Goal: Check status

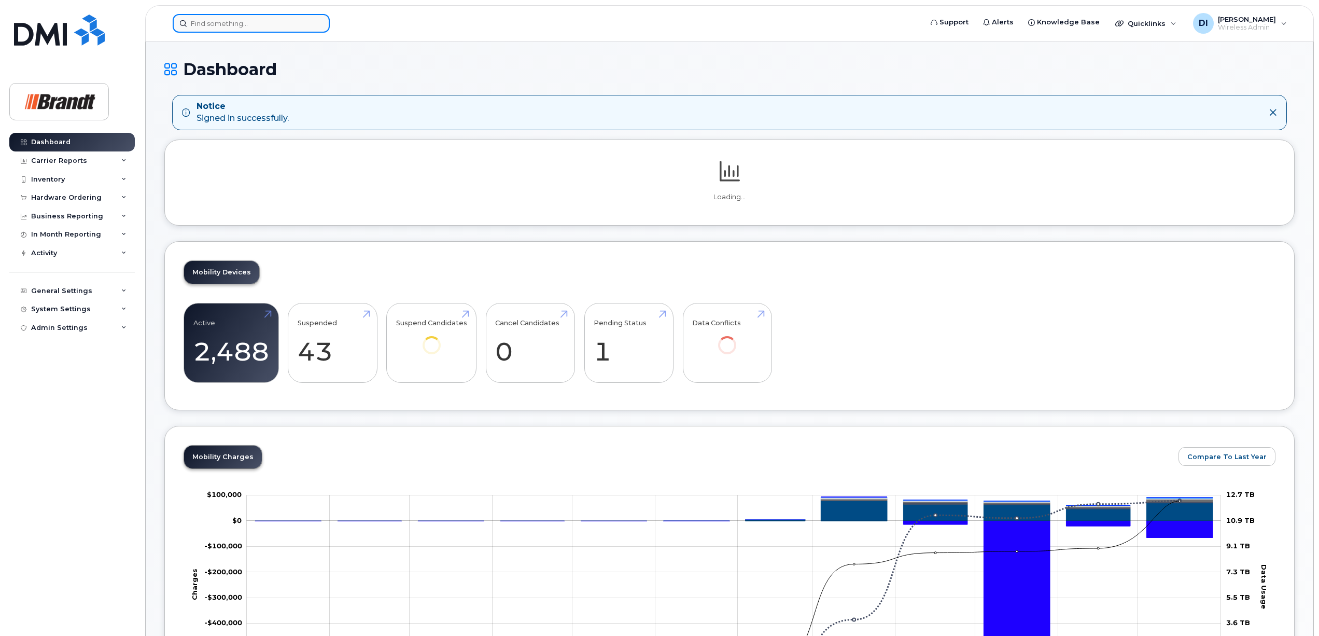
click at [227, 19] on input at bounding box center [251, 23] width 157 height 19
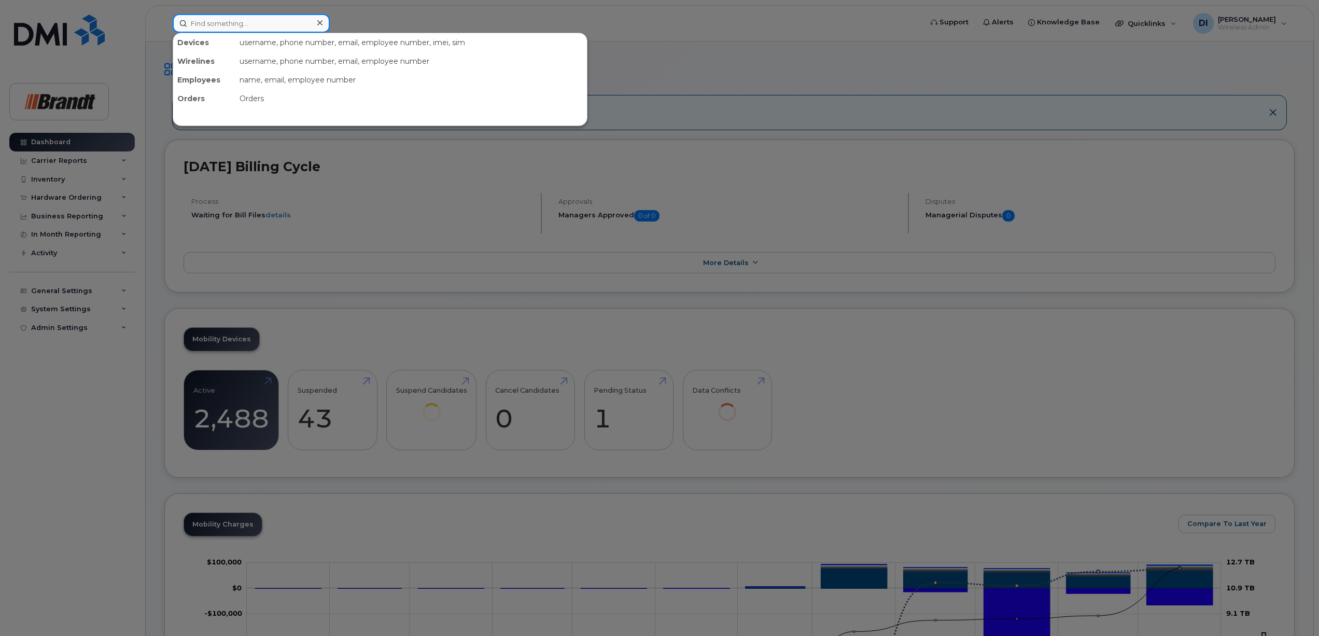
paste input "[PHONE_NUMBER]"
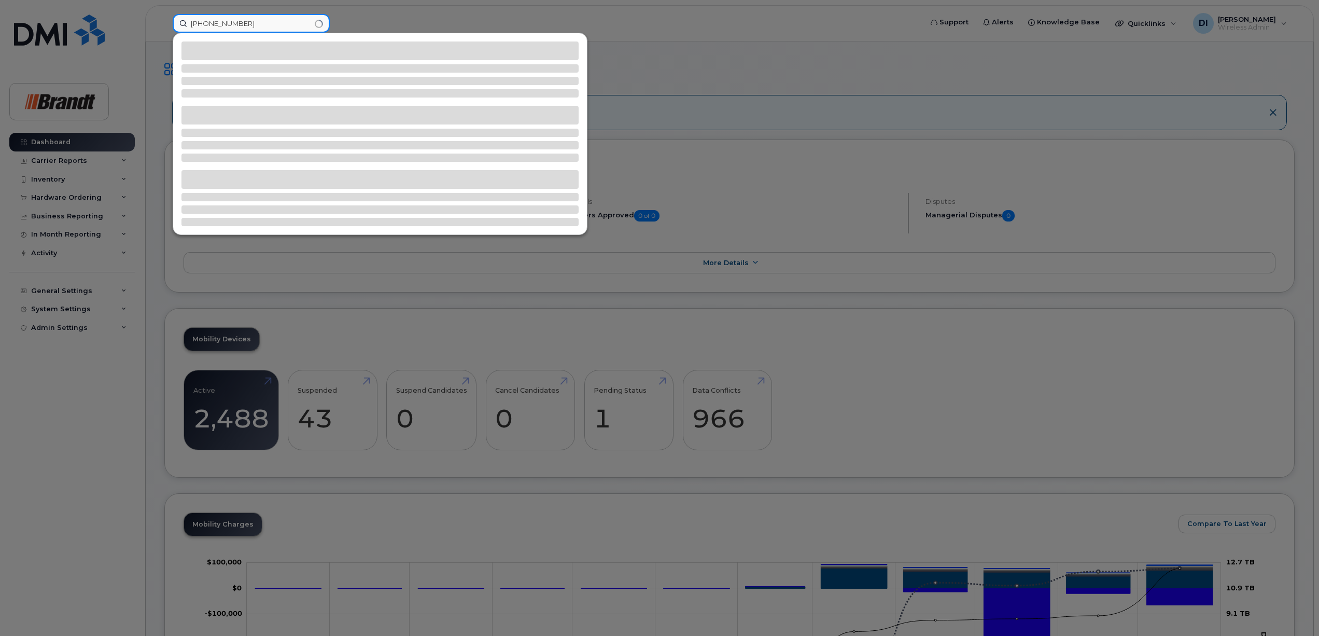
click at [224, 25] on input "[PHONE_NUMBER]" at bounding box center [251, 23] width 157 height 19
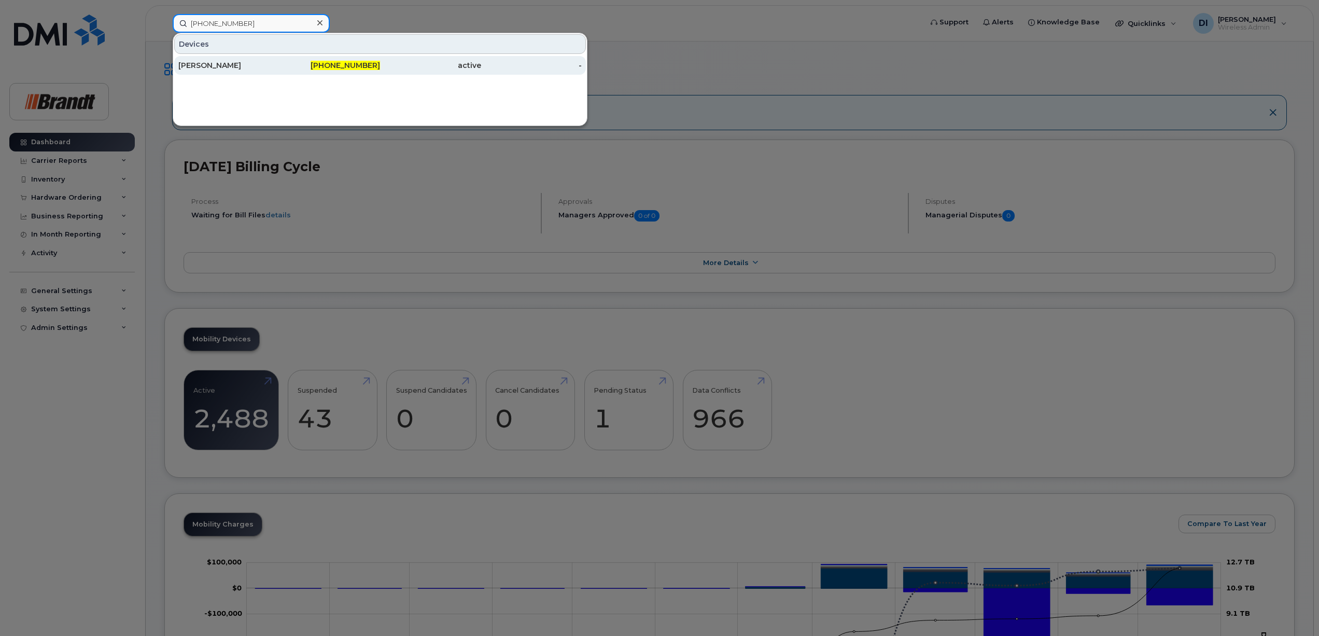
type input "[PHONE_NUMBER]"
click at [243, 65] on div "[PERSON_NAME]" at bounding box center [228, 65] width 101 height 10
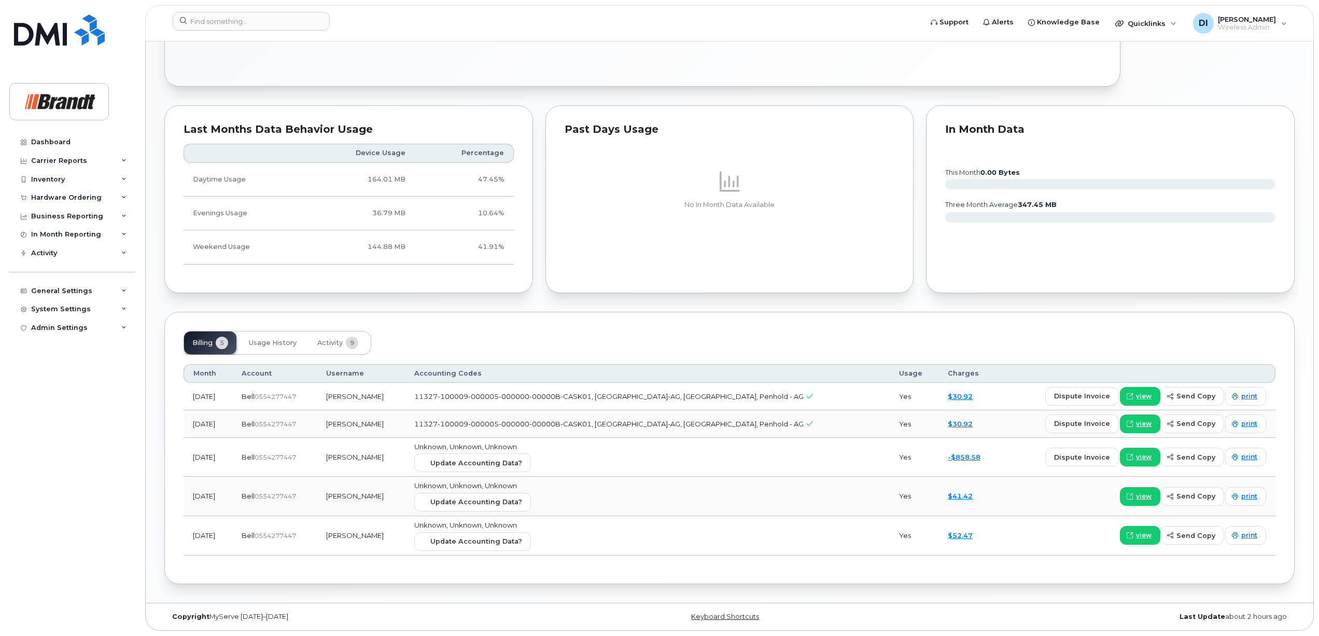
scroll to position [582, 0]
click at [266, 339] on span "Usage History" at bounding box center [273, 343] width 48 height 8
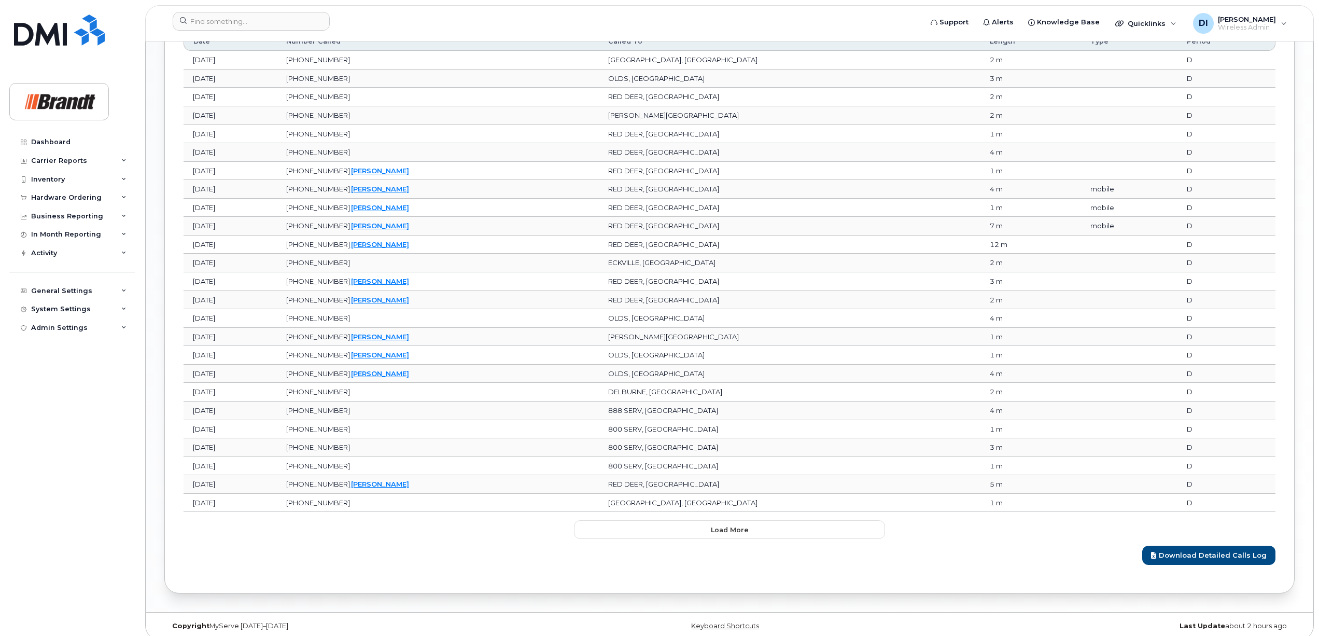
scroll to position [1163, 0]
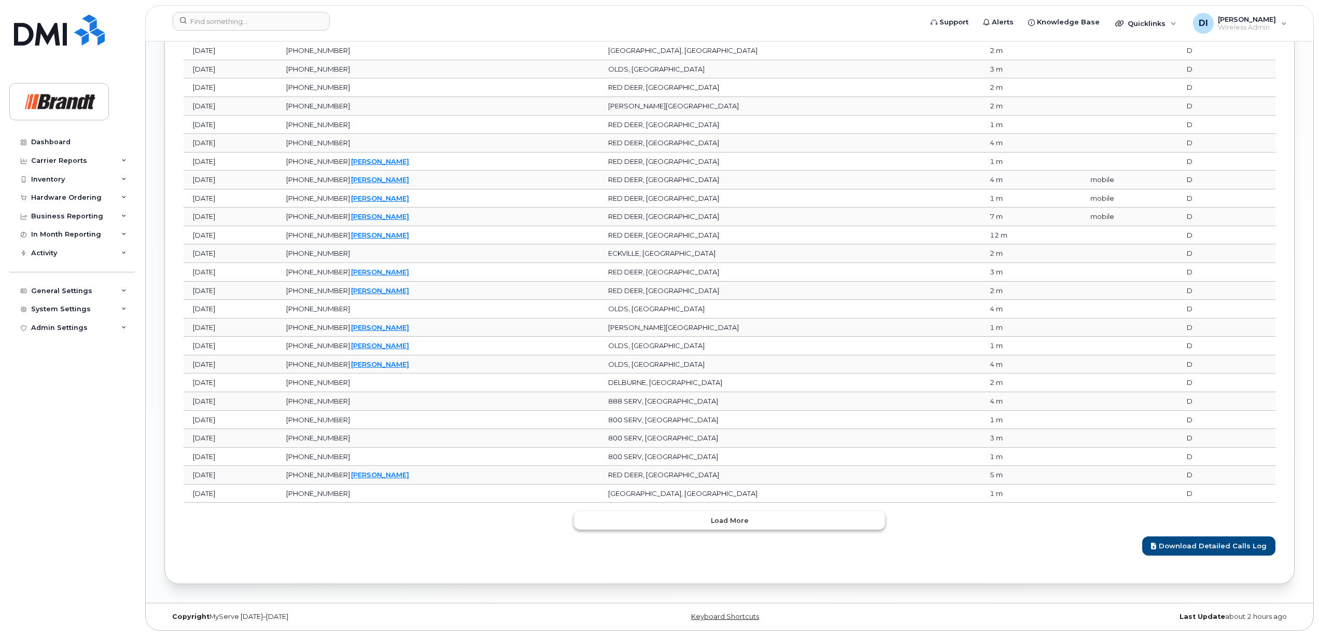
click at [728, 519] on span "Load more" at bounding box center [730, 520] width 38 height 10
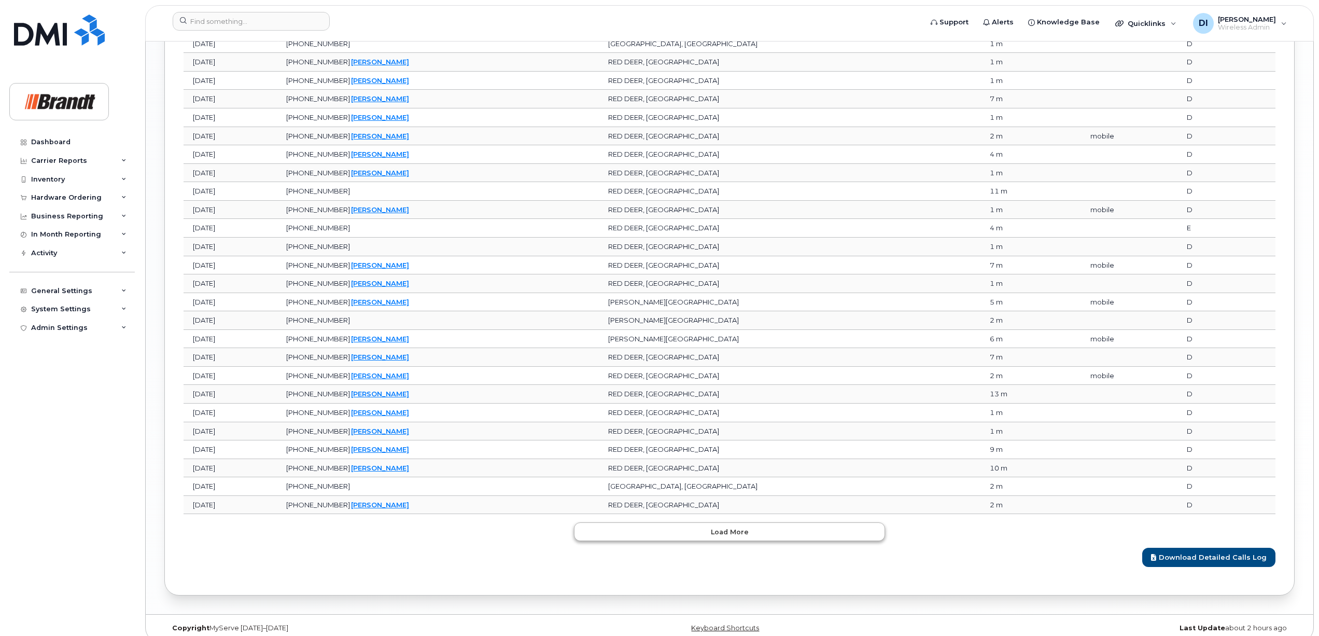
scroll to position [1628, 0]
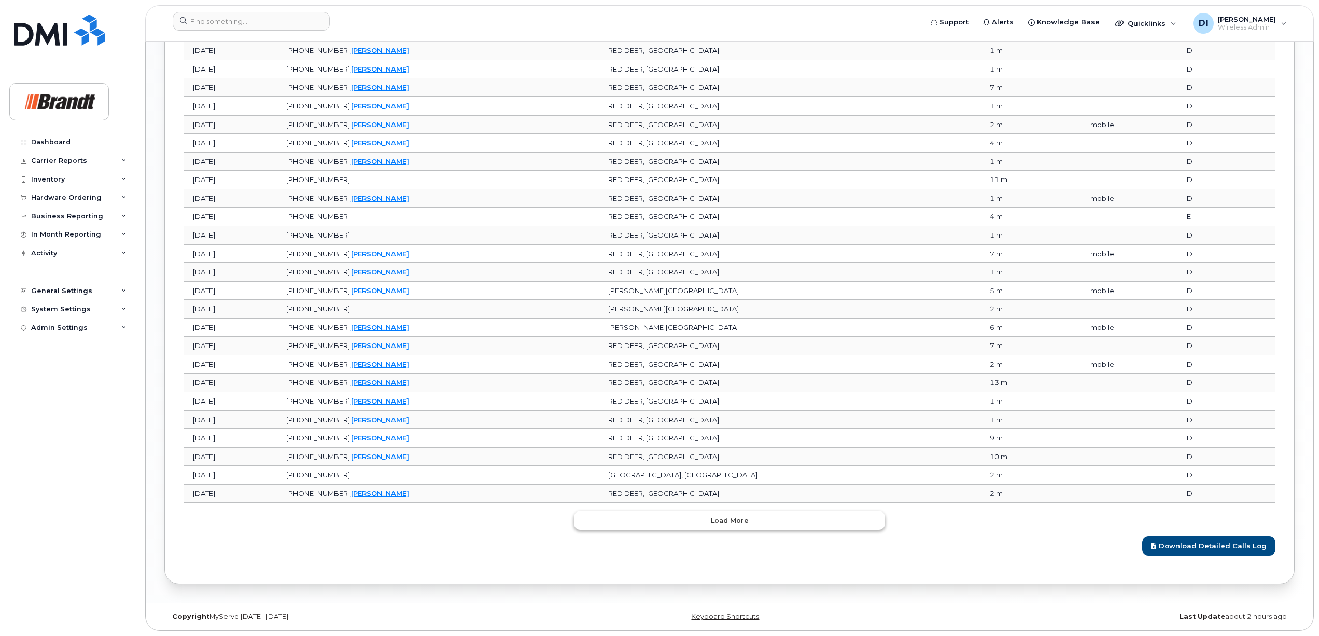
click at [743, 523] on span "Load more" at bounding box center [730, 520] width 38 height 10
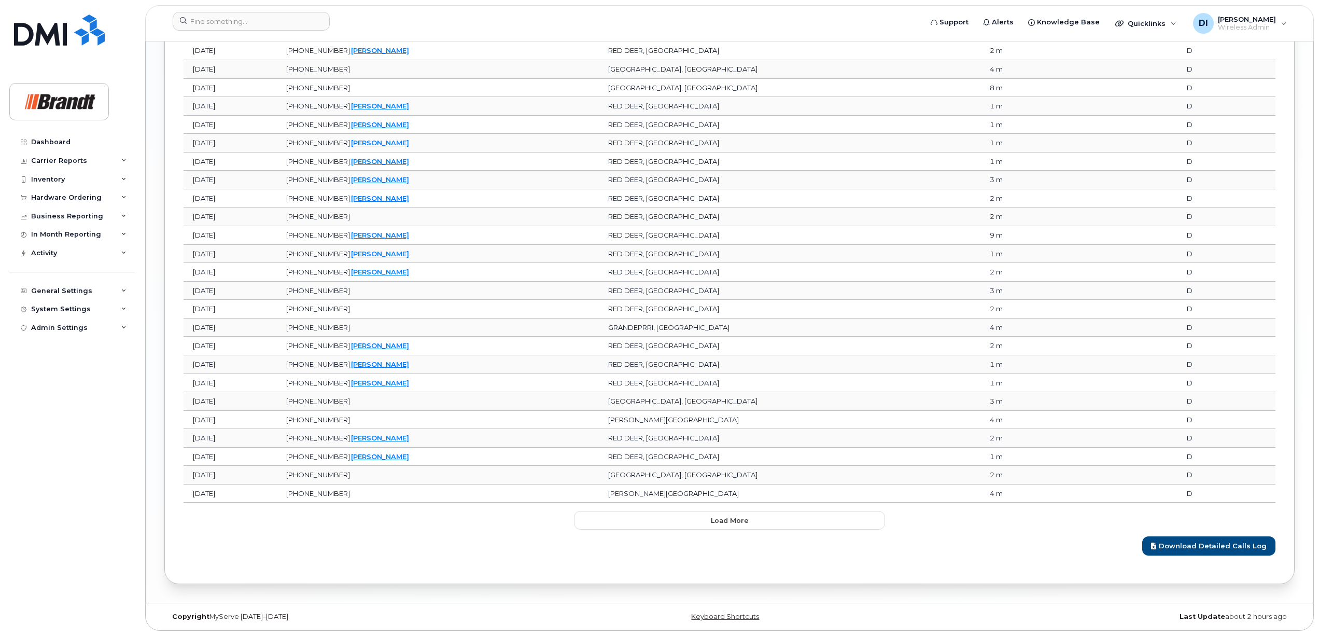
scroll to position [2093, 0]
click at [735, 517] on span "Load more" at bounding box center [730, 520] width 38 height 10
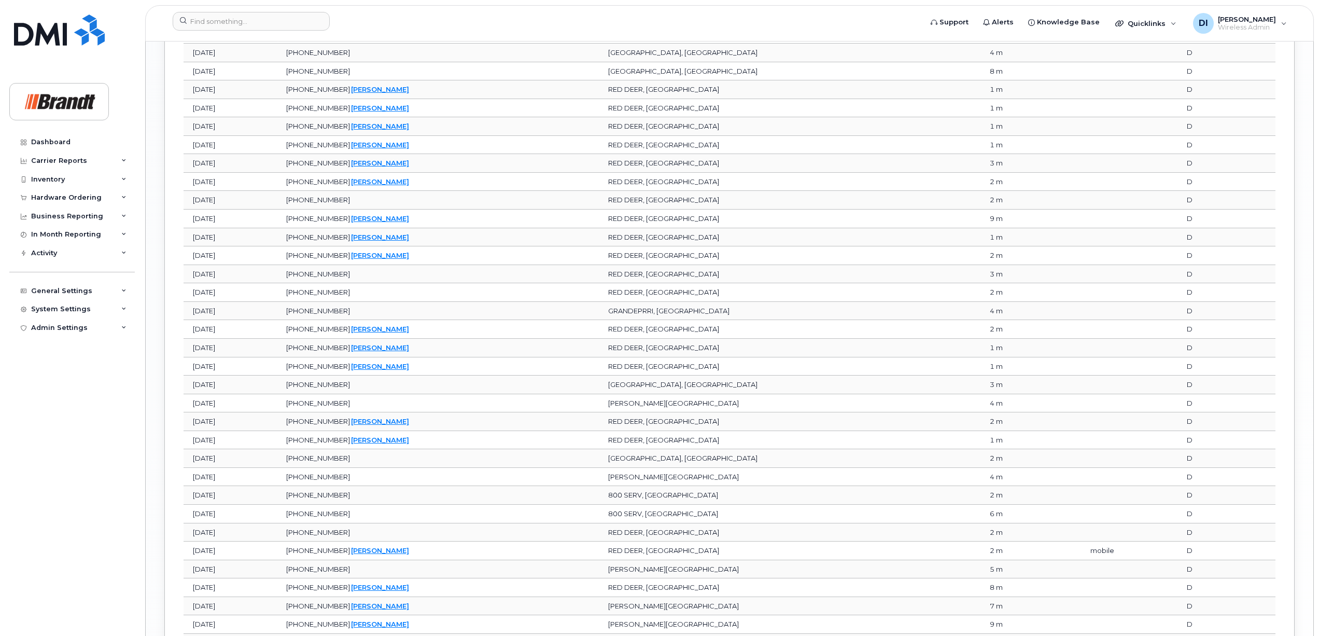
scroll to position [2559, 0]
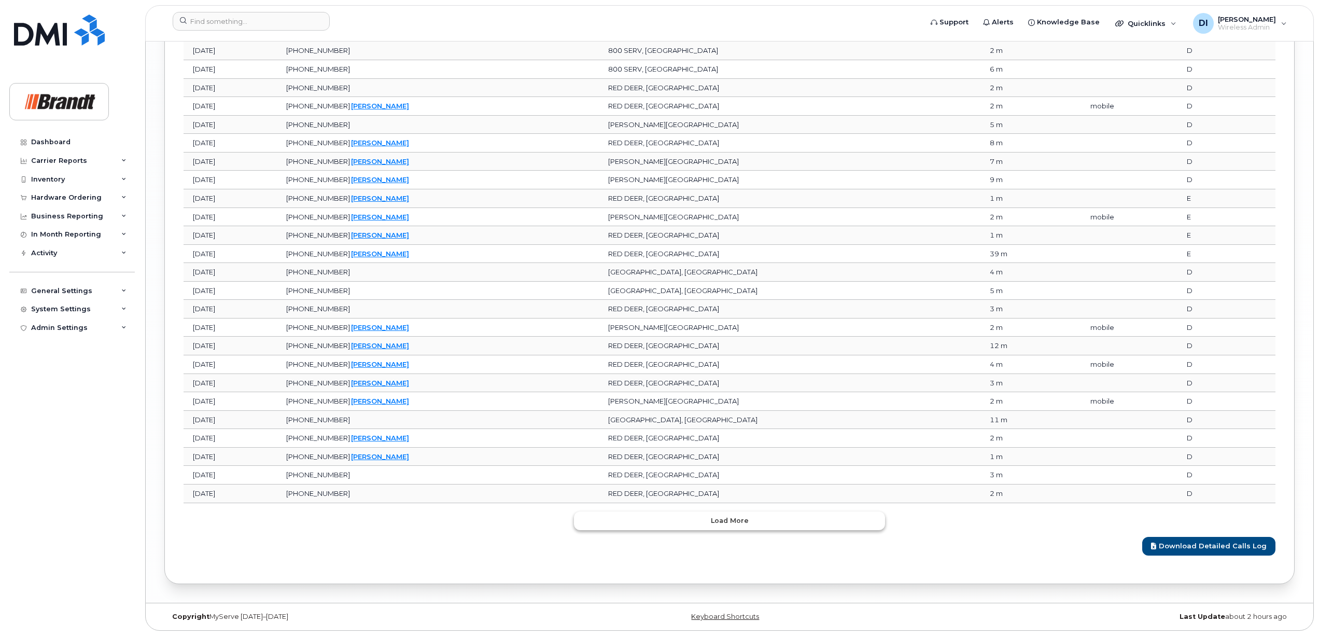
click at [736, 521] on span "Load more" at bounding box center [730, 520] width 38 height 10
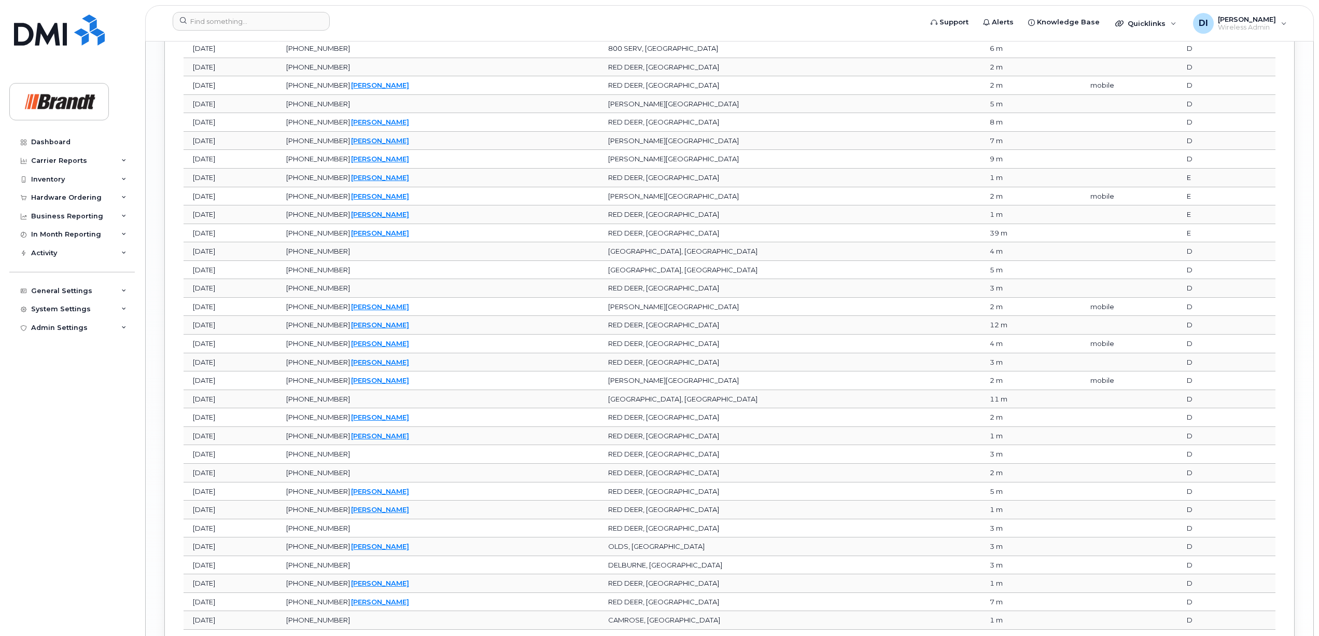
scroll to position [3024, 0]
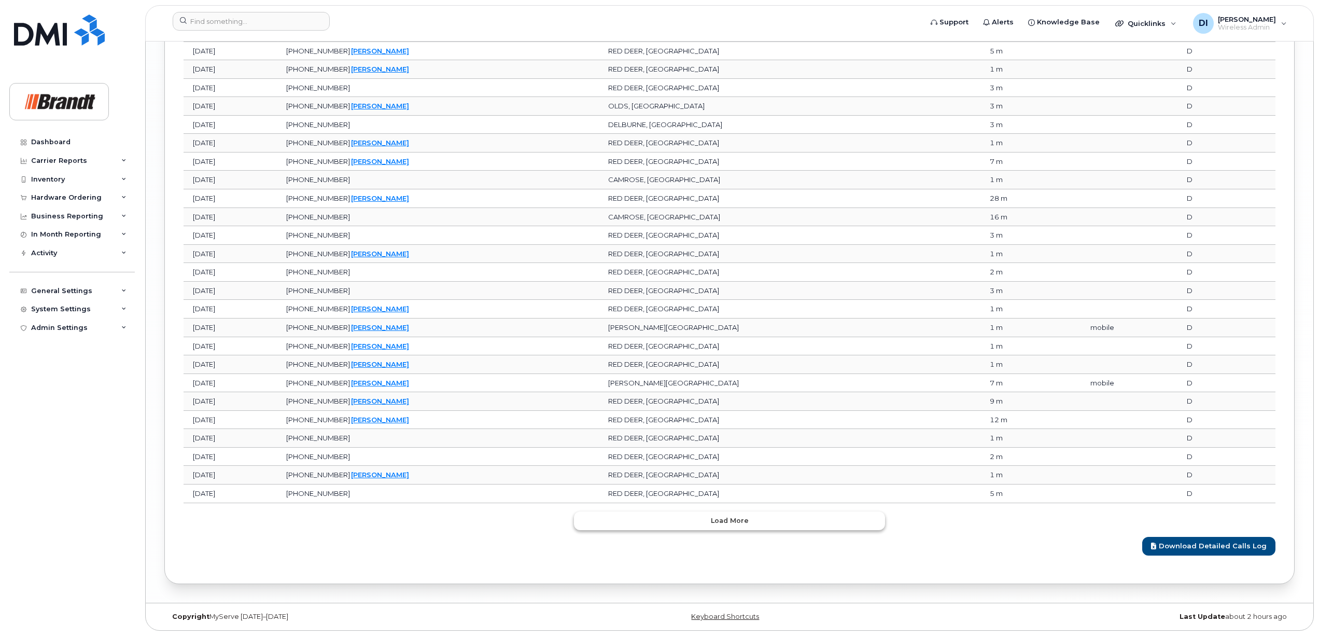
click at [744, 520] on span "Load more" at bounding box center [730, 520] width 38 height 10
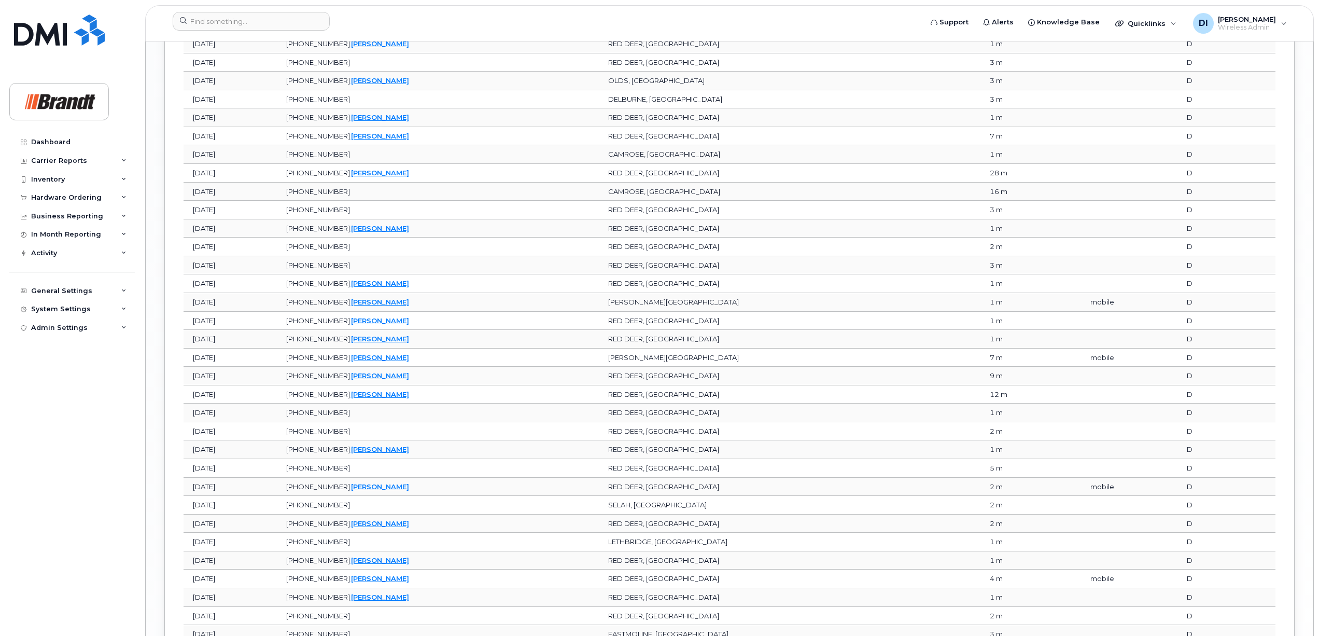
scroll to position [3489, 0]
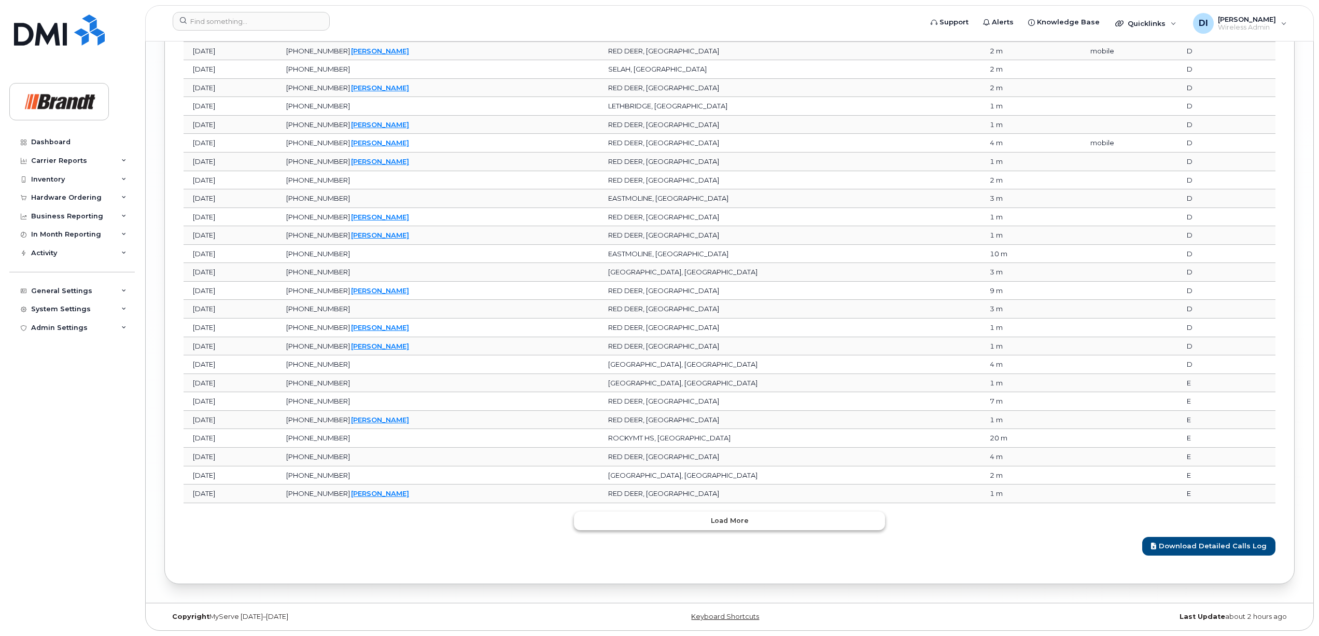
click at [743, 523] on span "Load more" at bounding box center [730, 520] width 38 height 10
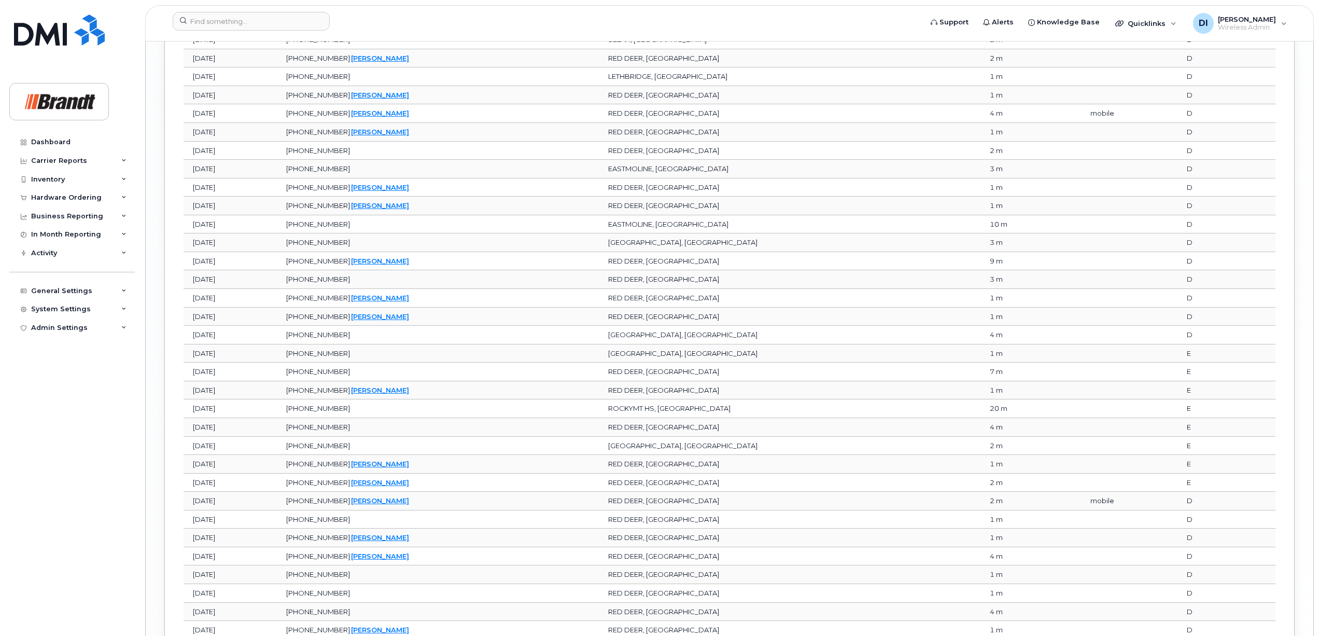
scroll to position [3955, 0]
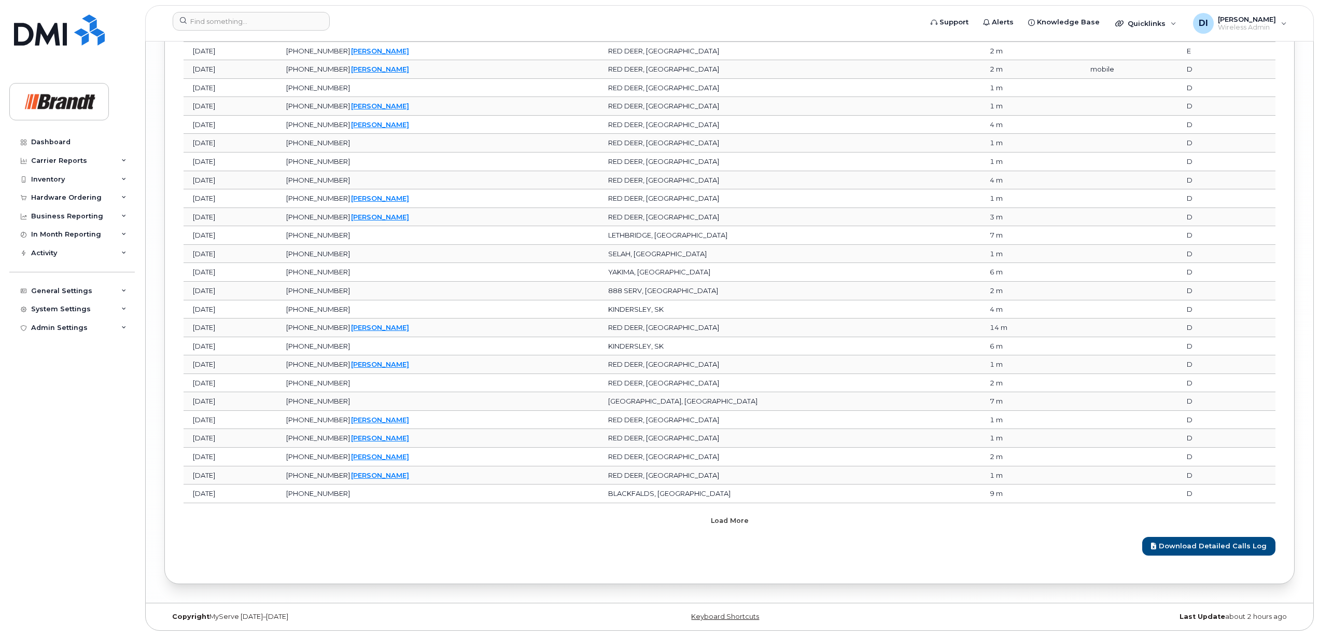
click at [743, 520] on span "Load more" at bounding box center [730, 520] width 38 height 10
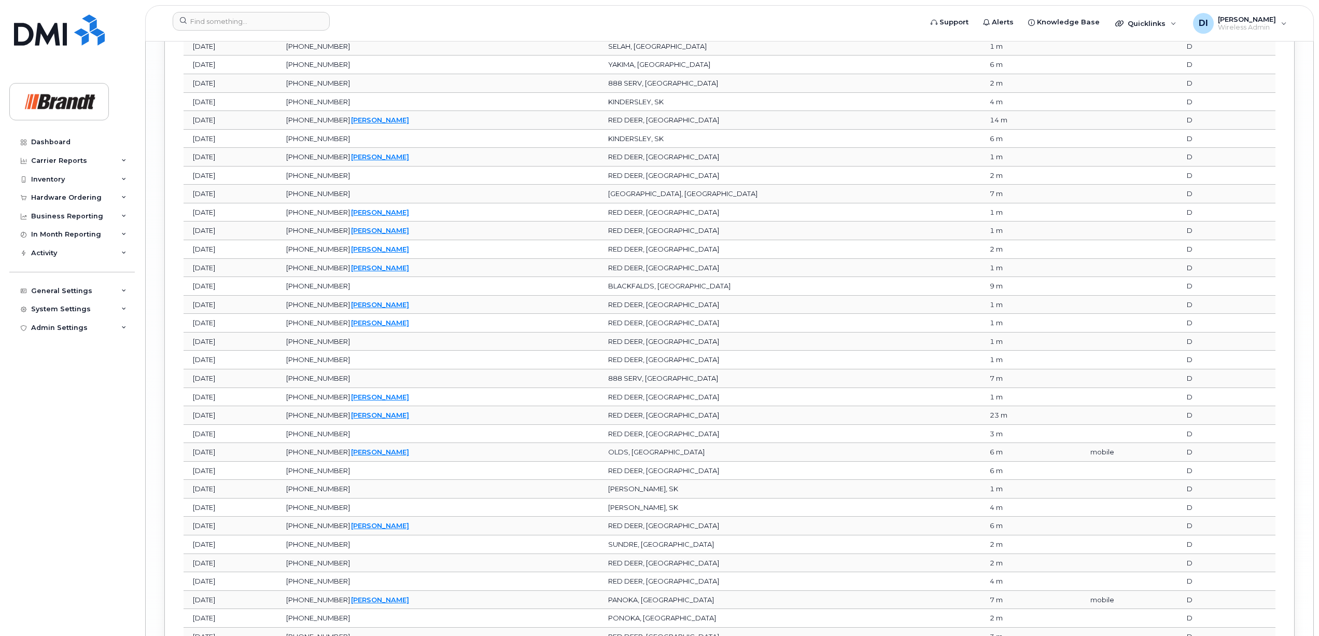
scroll to position [4420, 0]
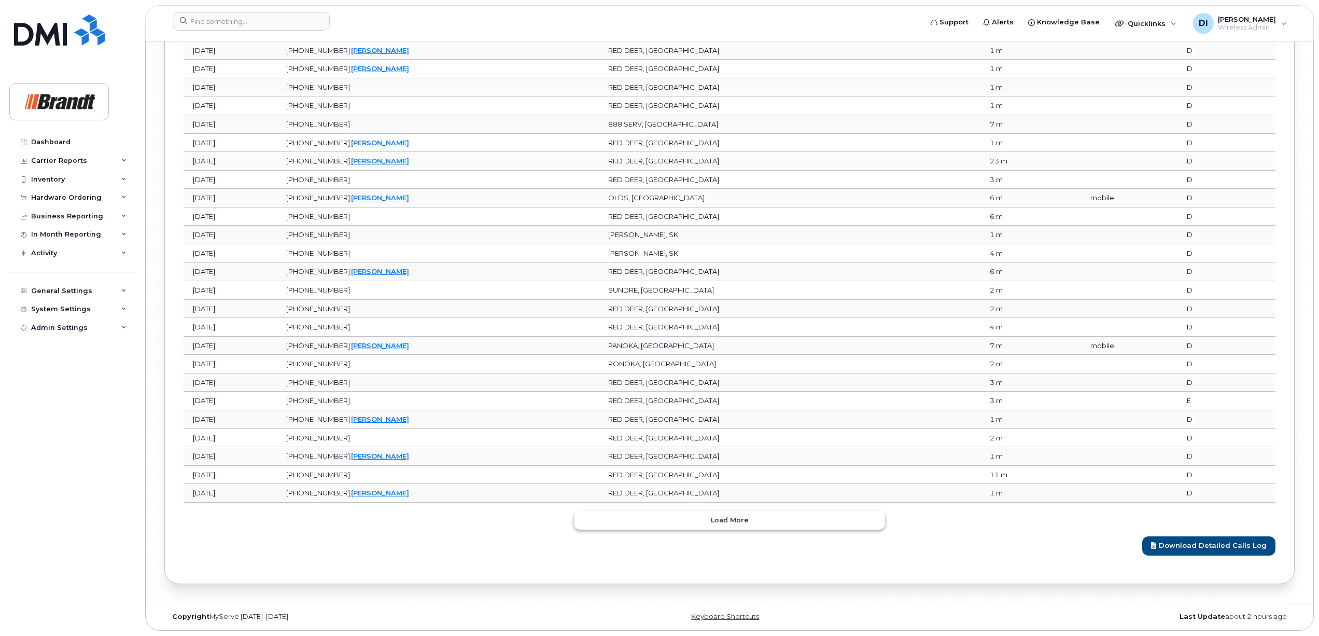
click at [744, 520] on span "Load more" at bounding box center [730, 520] width 38 height 10
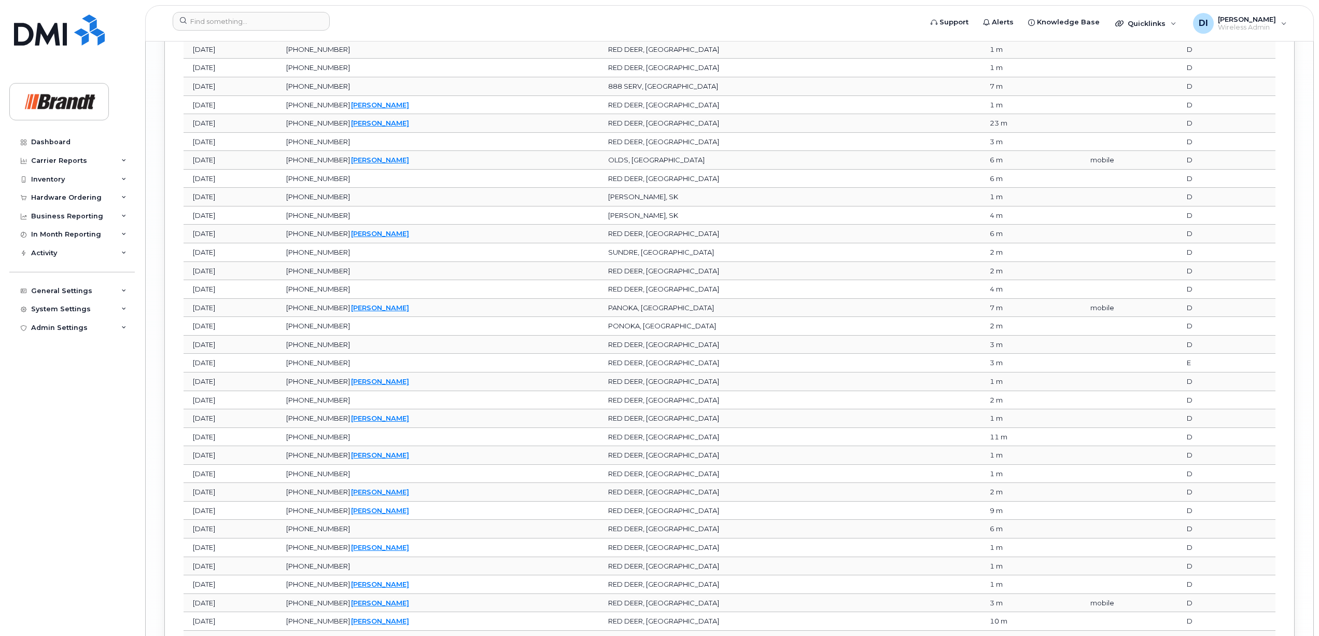
scroll to position [4886, 0]
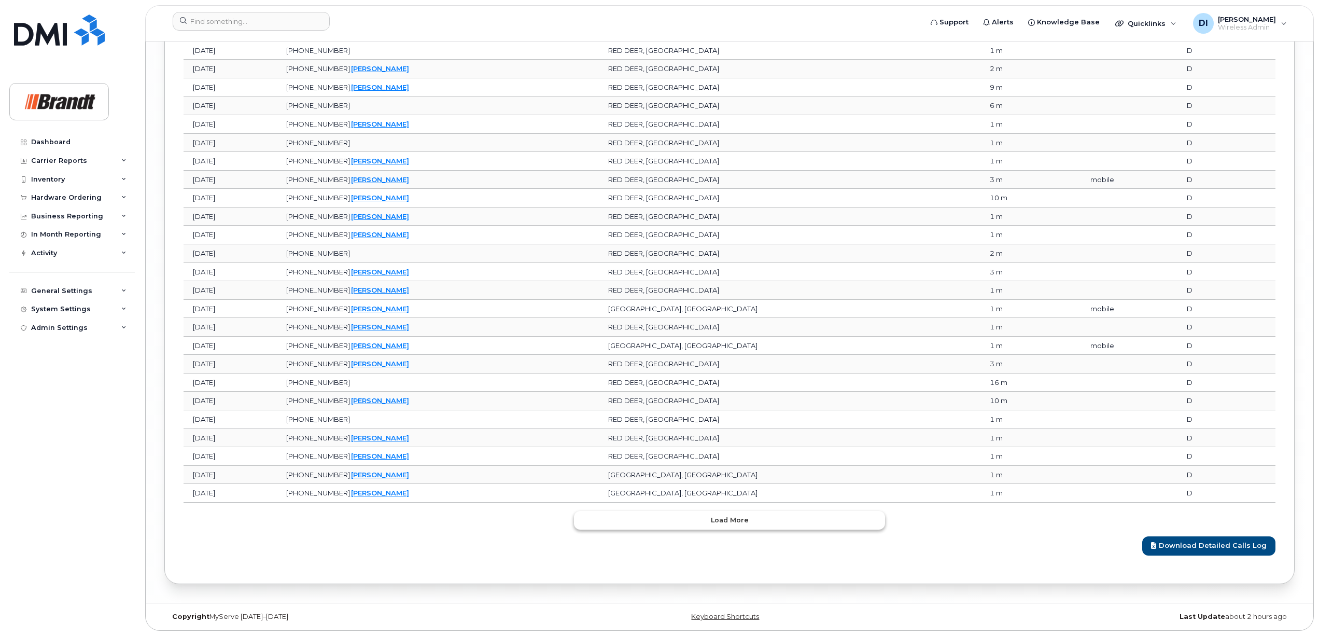
click at [744, 520] on span "Load more" at bounding box center [730, 520] width 38 height 10
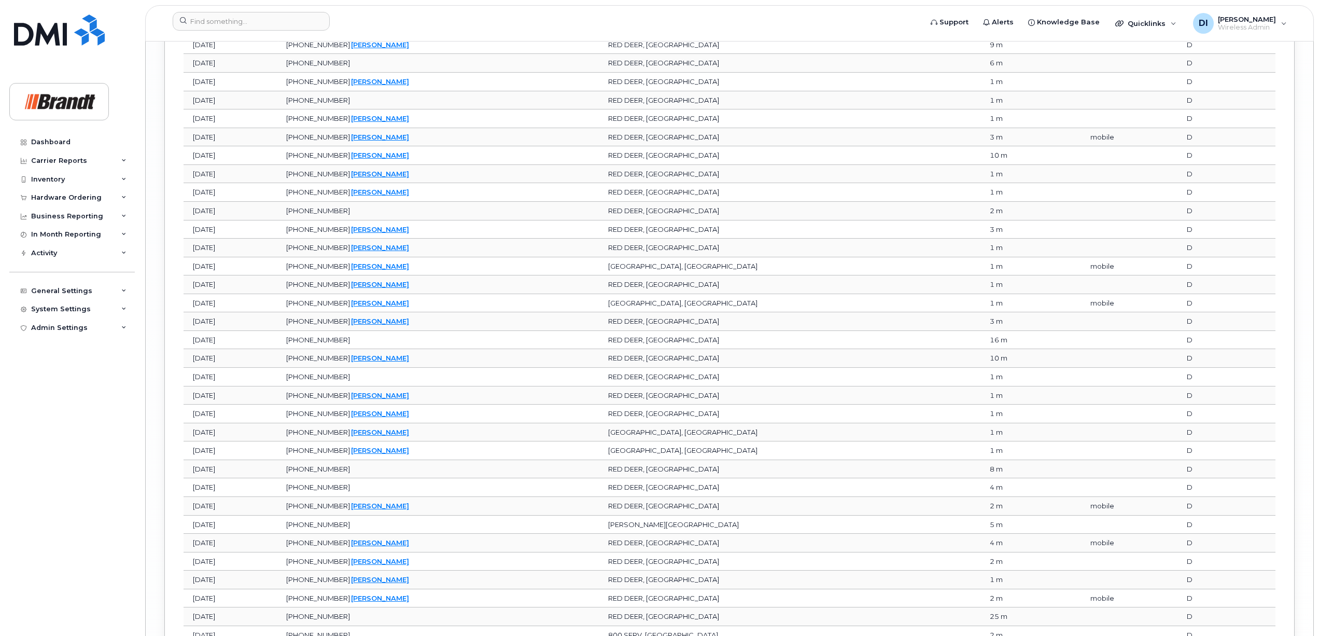
scroll to position [5352, 0]
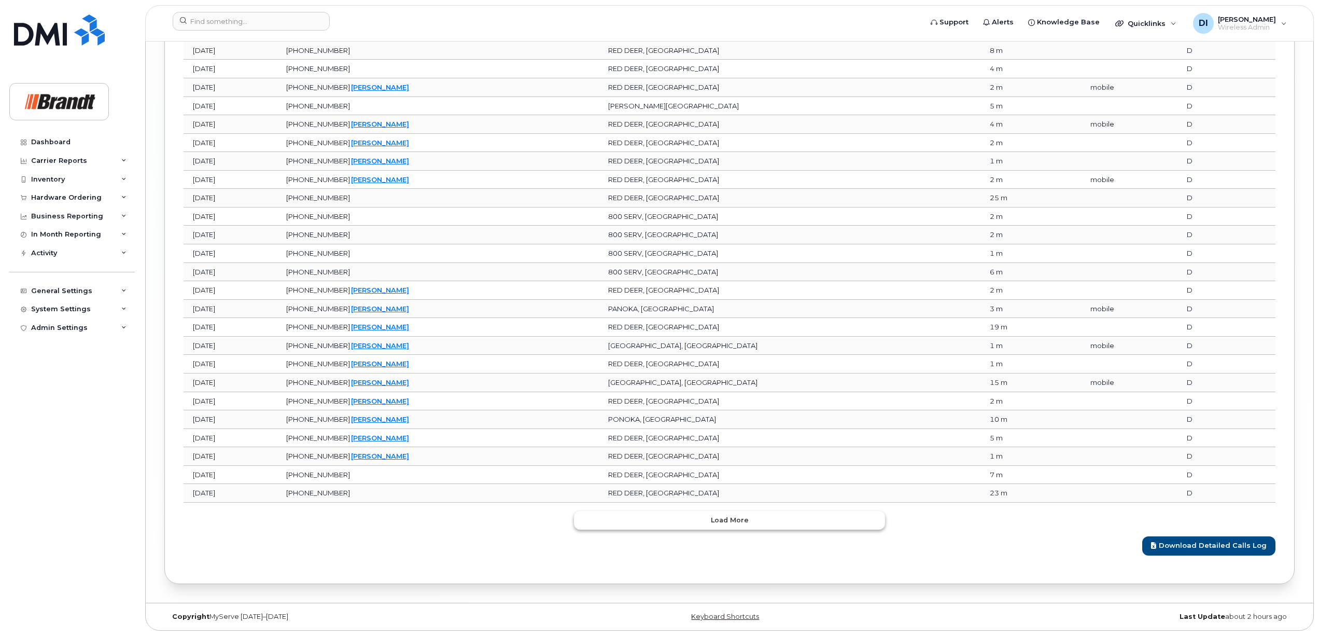
click at [744, 520] on span "Load more" at bounding box center [730, 520] width 38 height 10
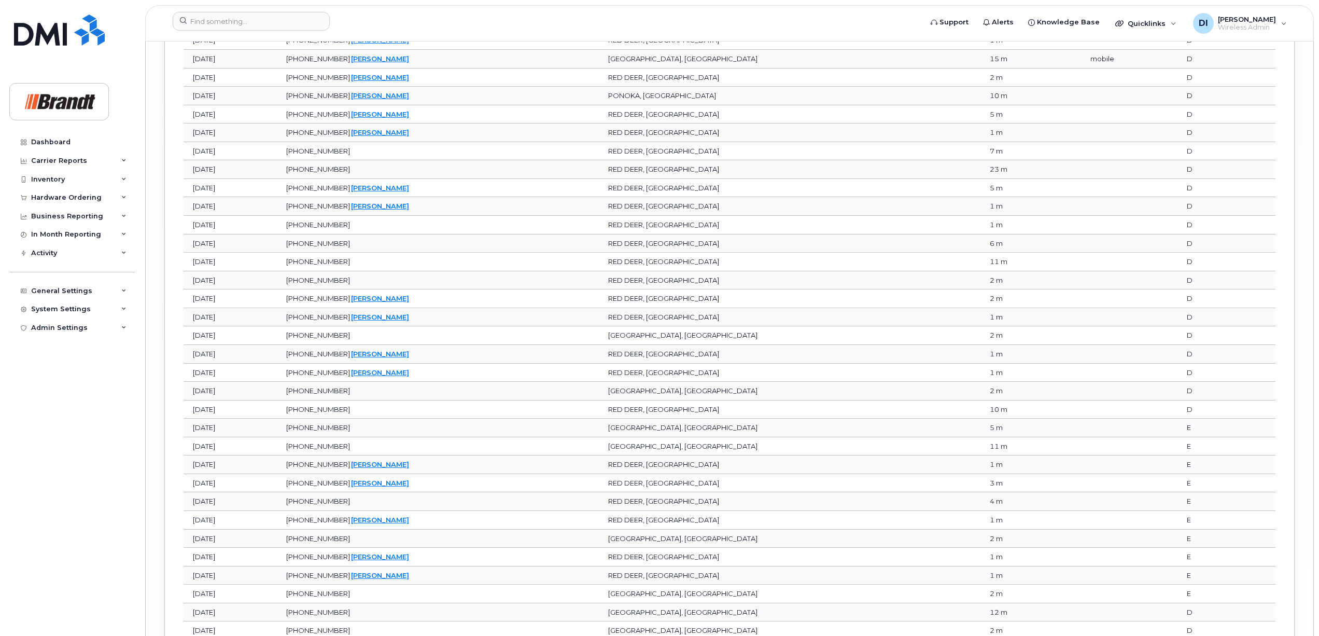
scroll to position [5817, 0]
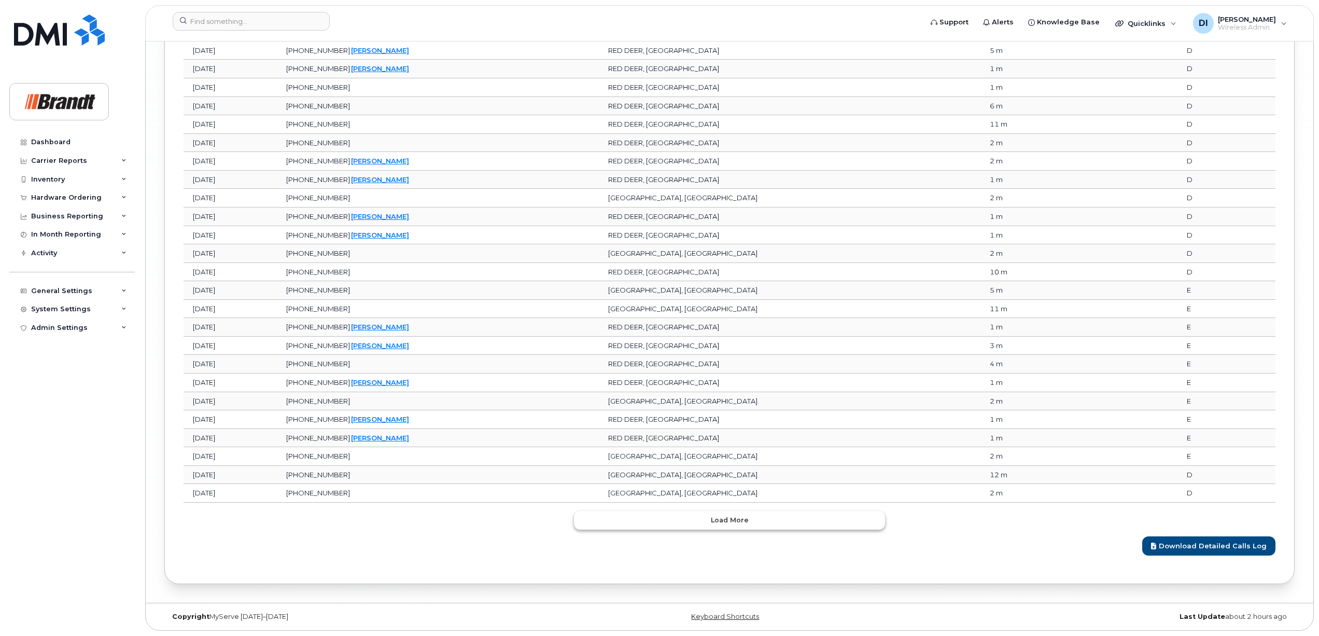
click at [744, 520] on span "Load more" at bounding box center [730, 520] width 38 height 10
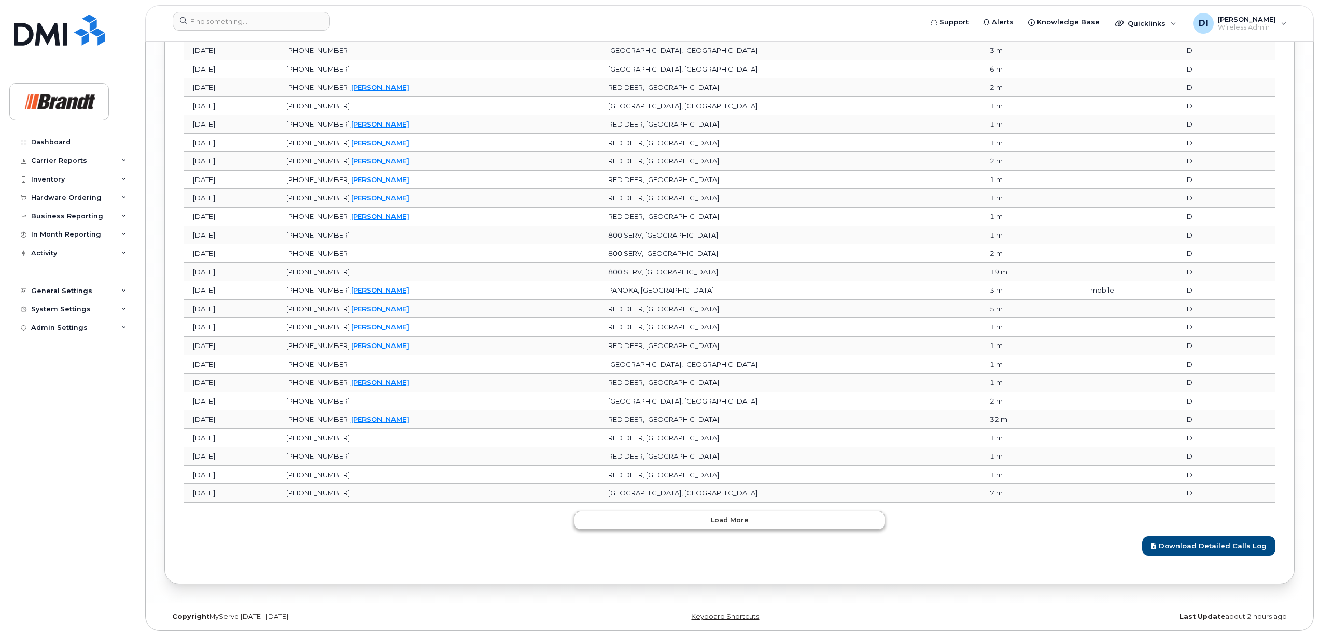
scroll to position [6282, 0]
click at [744, 520] on span "Load more" at bounding box center [730, 520] width 38 height 10
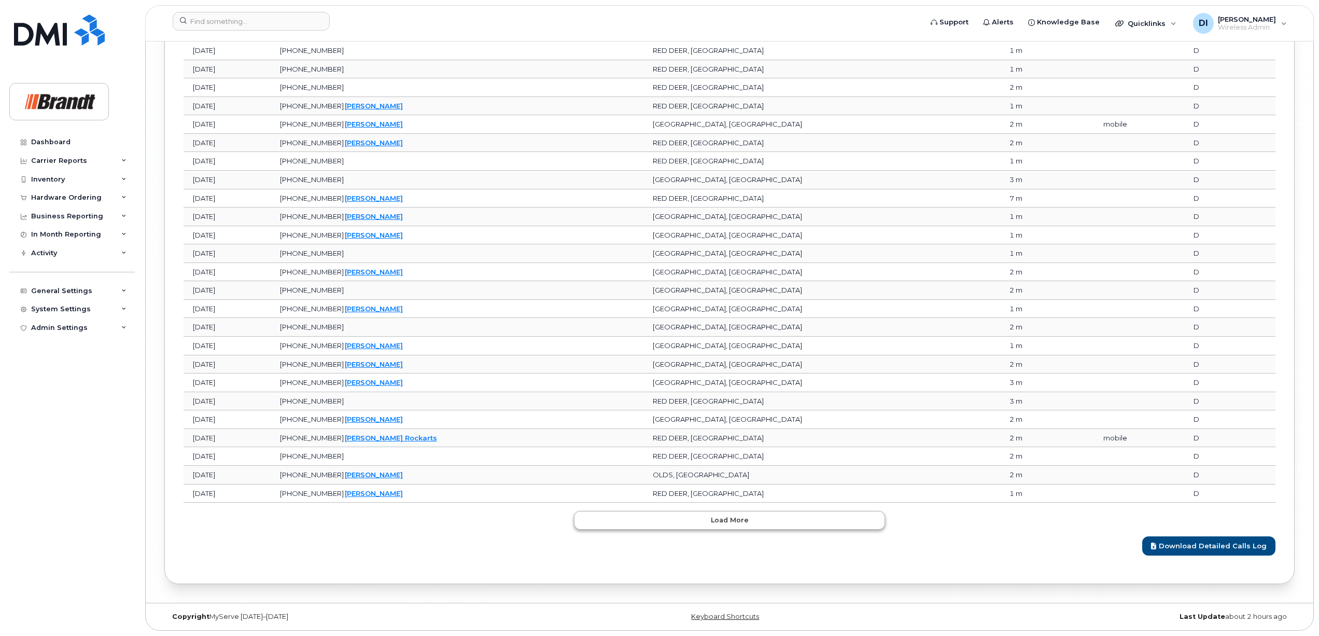
scroll to position [6748, 0]
click at [744, 520] on span "Load more" at bounding box center [730, 520] width 38 height 10
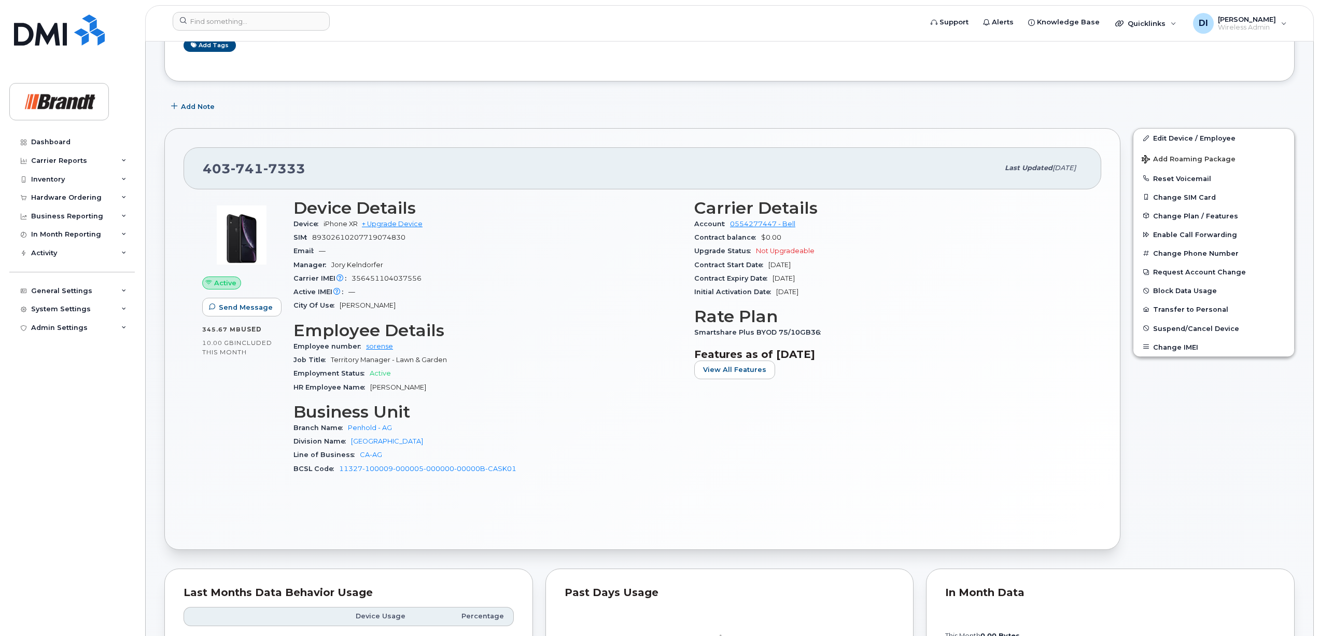
scroll to position [115, 0]
